Goal: Find specific page/section: Find specific page/section

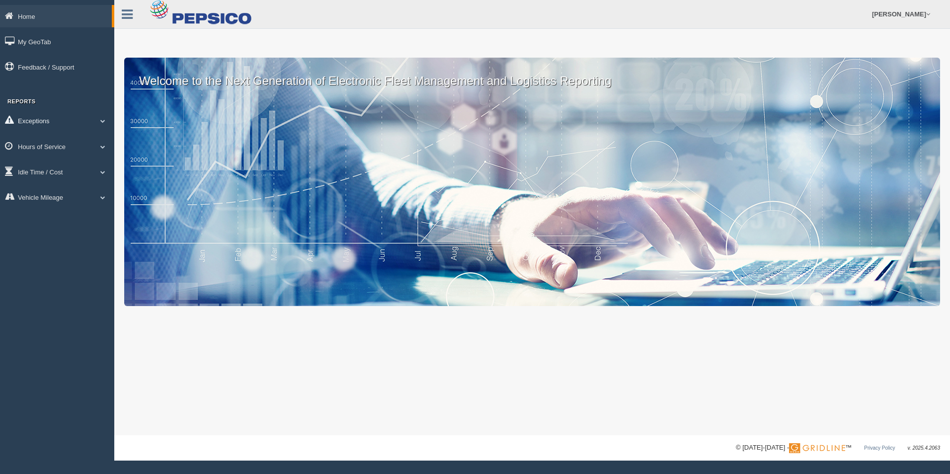
click at [101, 123] on span at bounding box center [102, 120] width 13 height 5
click at [101, 121] on span at bounding box center [98, 120] width 13 height 5
click at [100, 144] on span at bounding box center [102, 146] width 13 height 5
click at [74, 172] on link "HOS Explanation Reports" at bounding box center [65, 169] width 94 height 18
